Goal: Task Accomplishment & Management: Use online tool/utility

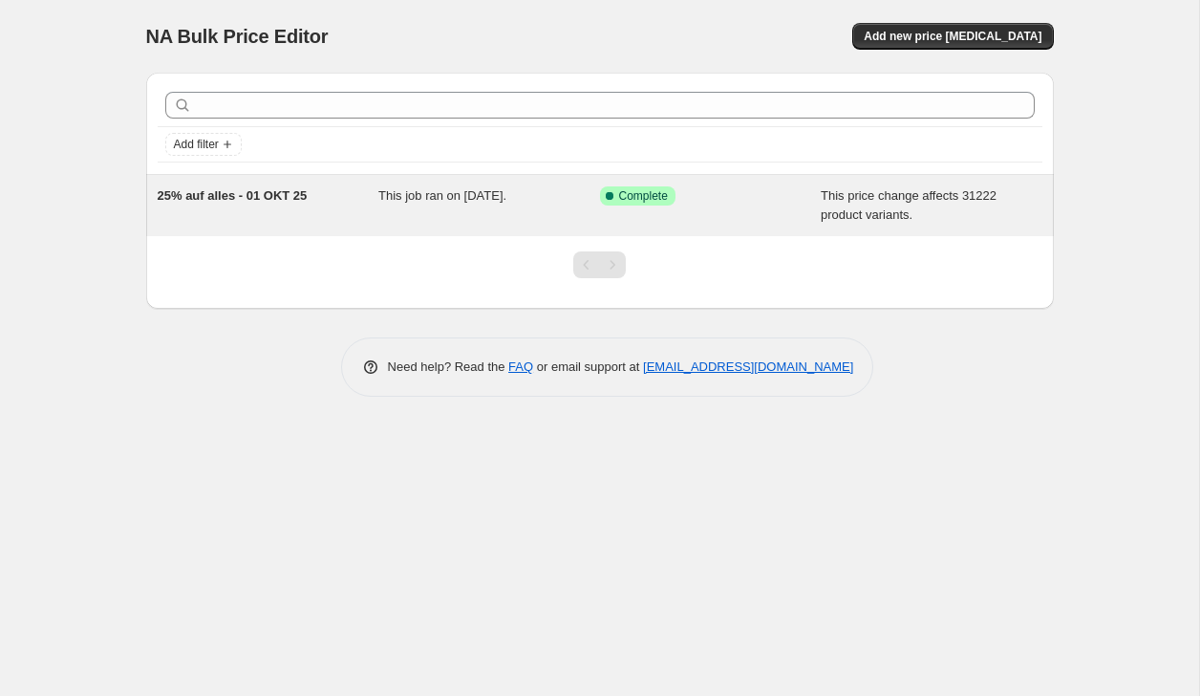
click at [294, 211] on div "25% auf alles - 01 OKT 25" at bounding box center [269, 205] width 222 height 38
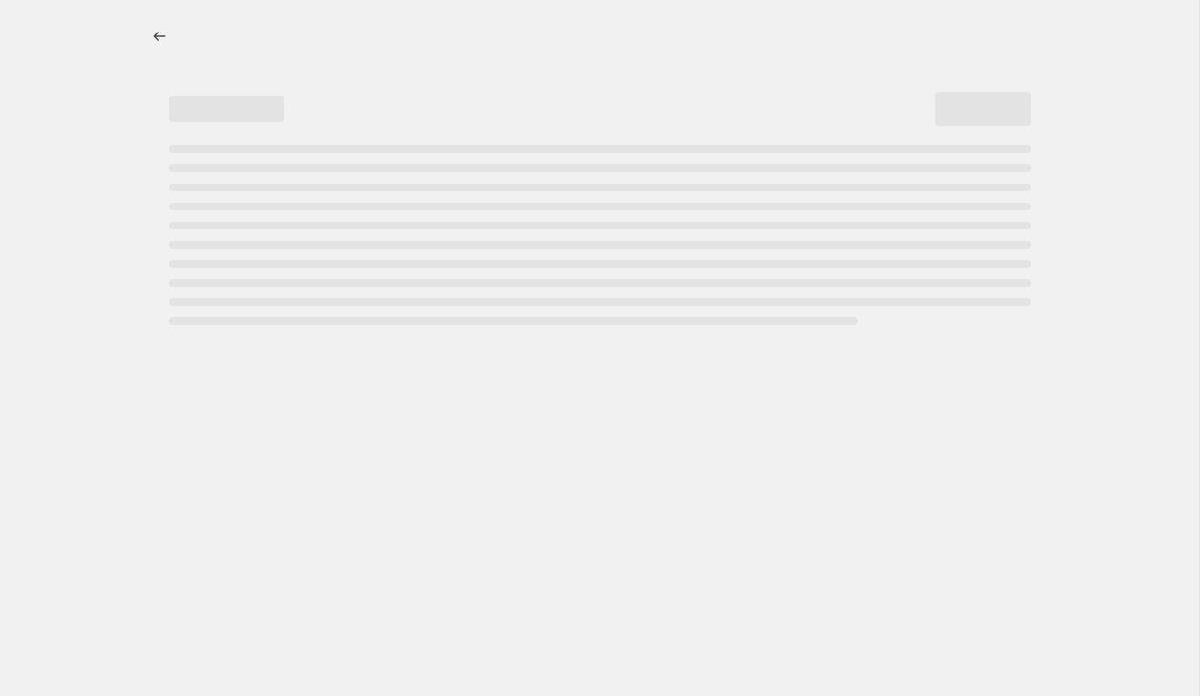
select select "pcap"
select select "no_change"
select select "not_equal"
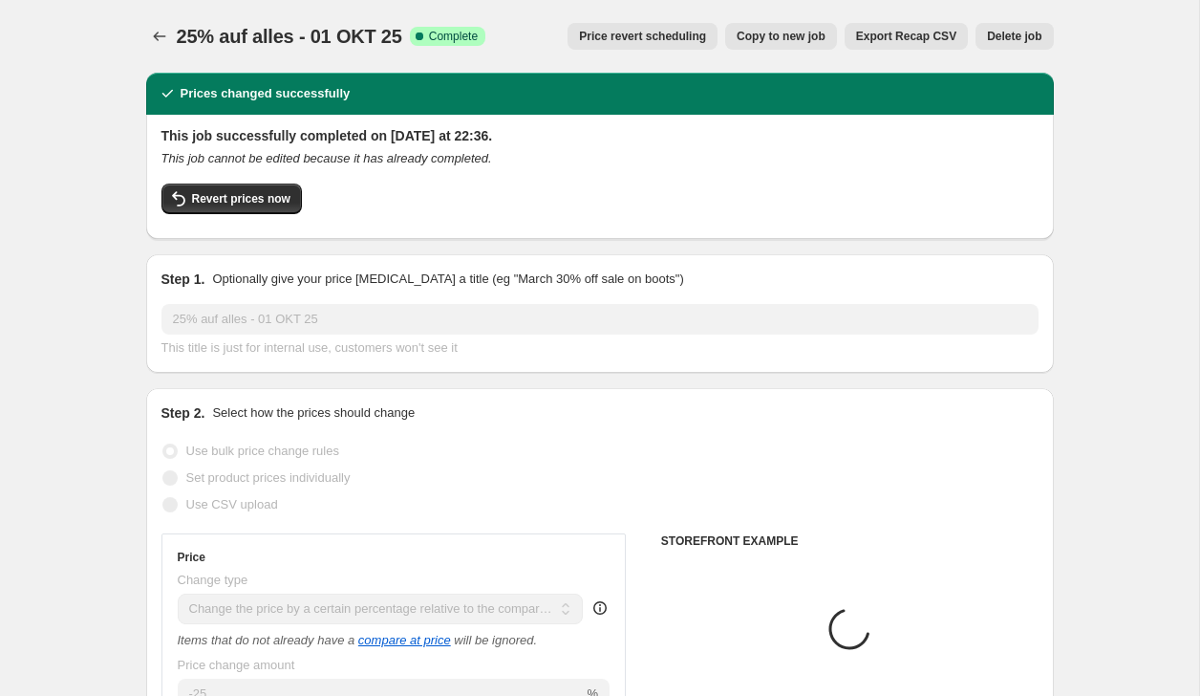
select select "collection"
